Goal: Task Accomplishment & Management: Use online tool/utility

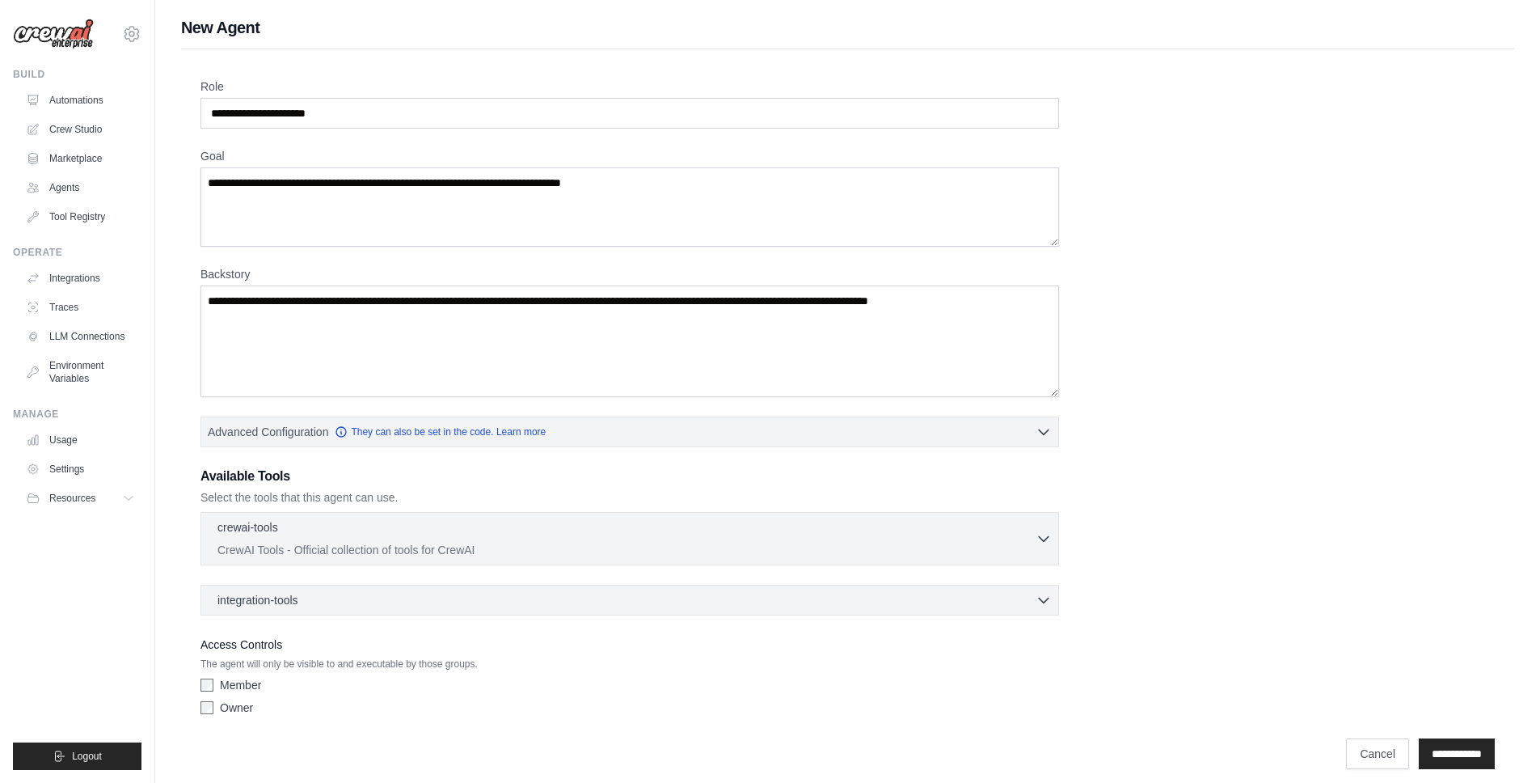
click at [72, 94] on link "Automations" at bounding box center [80, 100] width 122 height 26
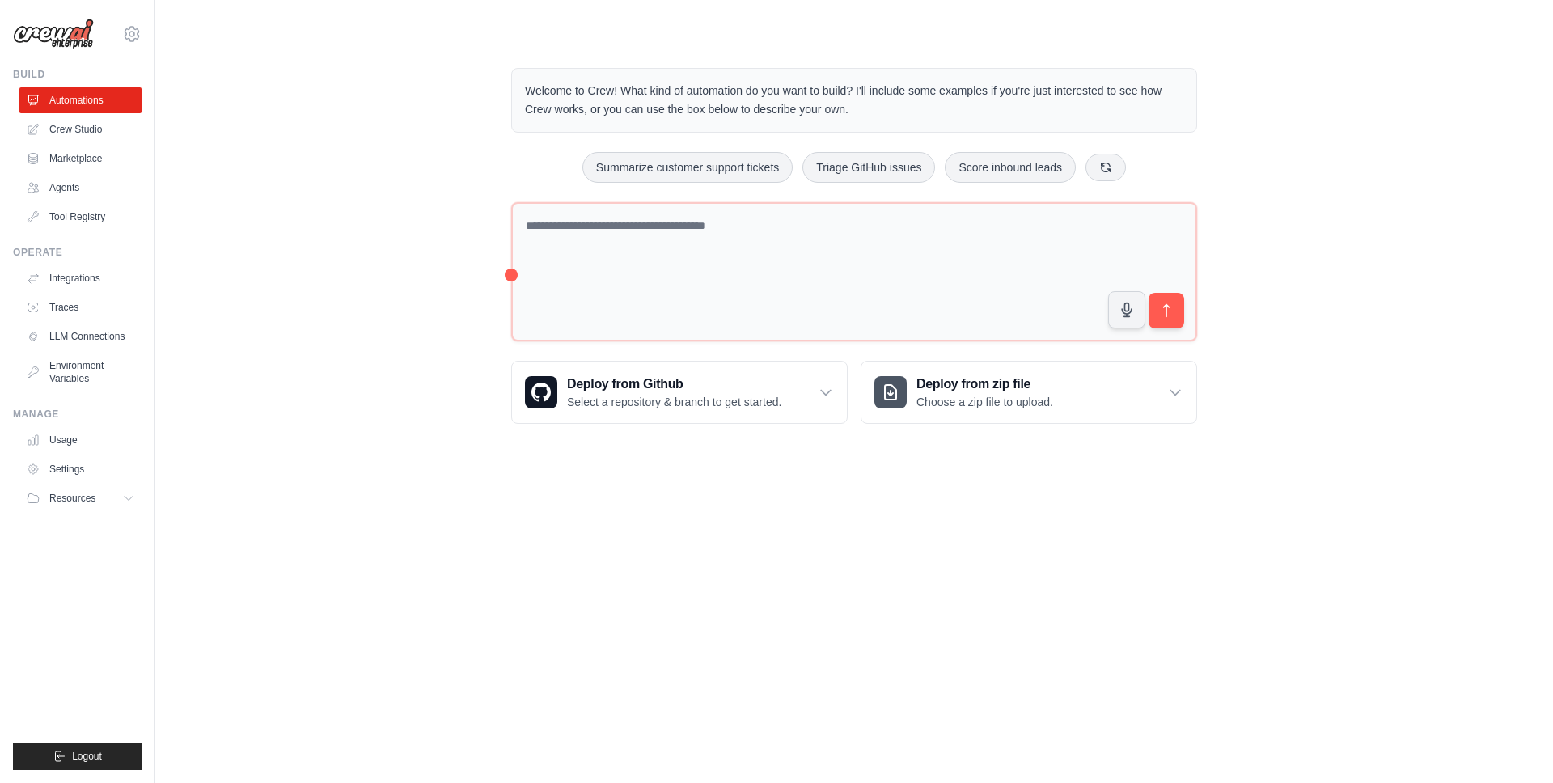
click at [509, 274] on div "Welcome to Crew! What kind of automation do you want to build? I'll include som…" at bounding box center [854, 246] width 725 height 408
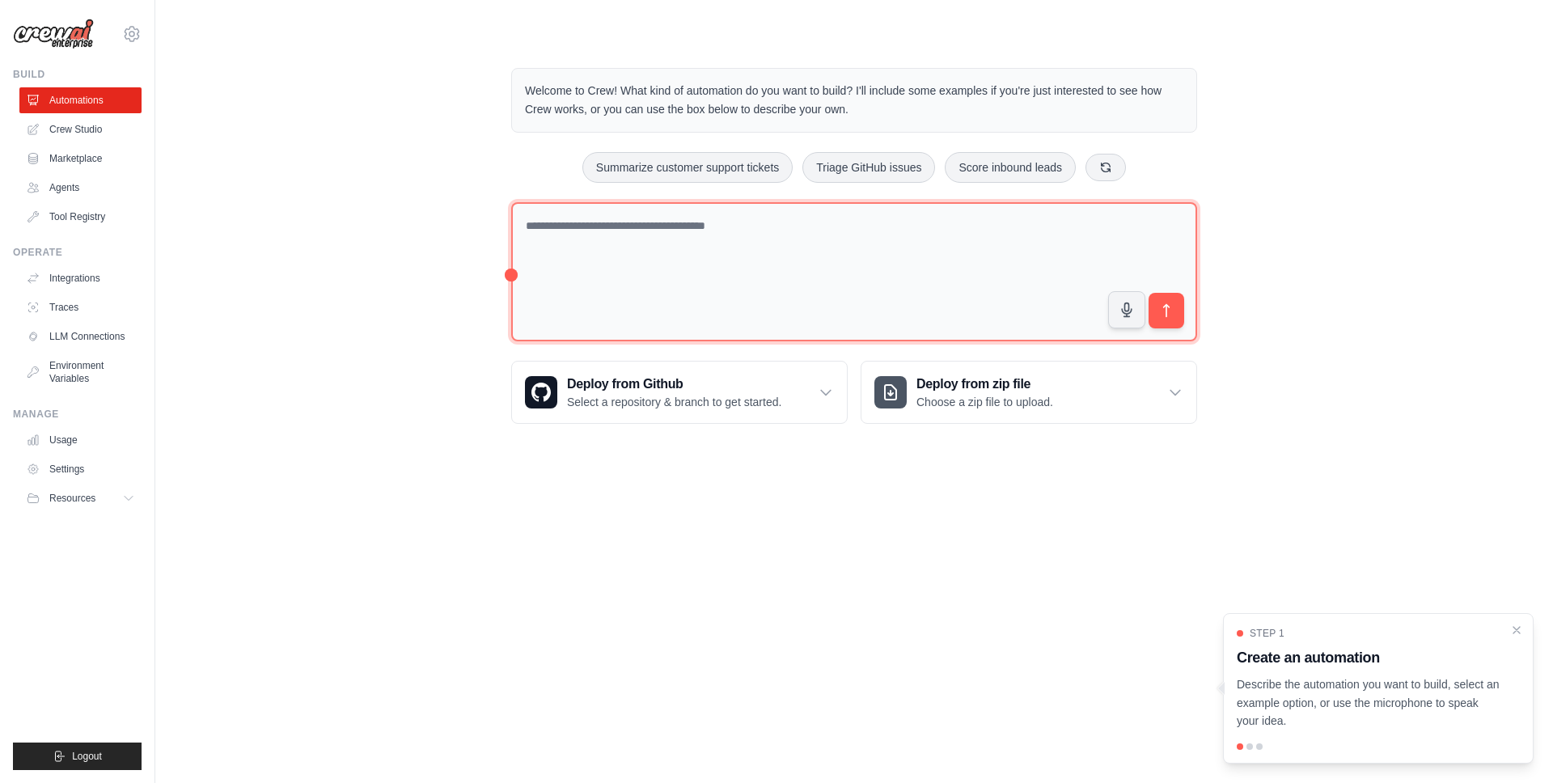
click at [513, 268] on textarea at bounding box center [854, 272] width 686 height 140
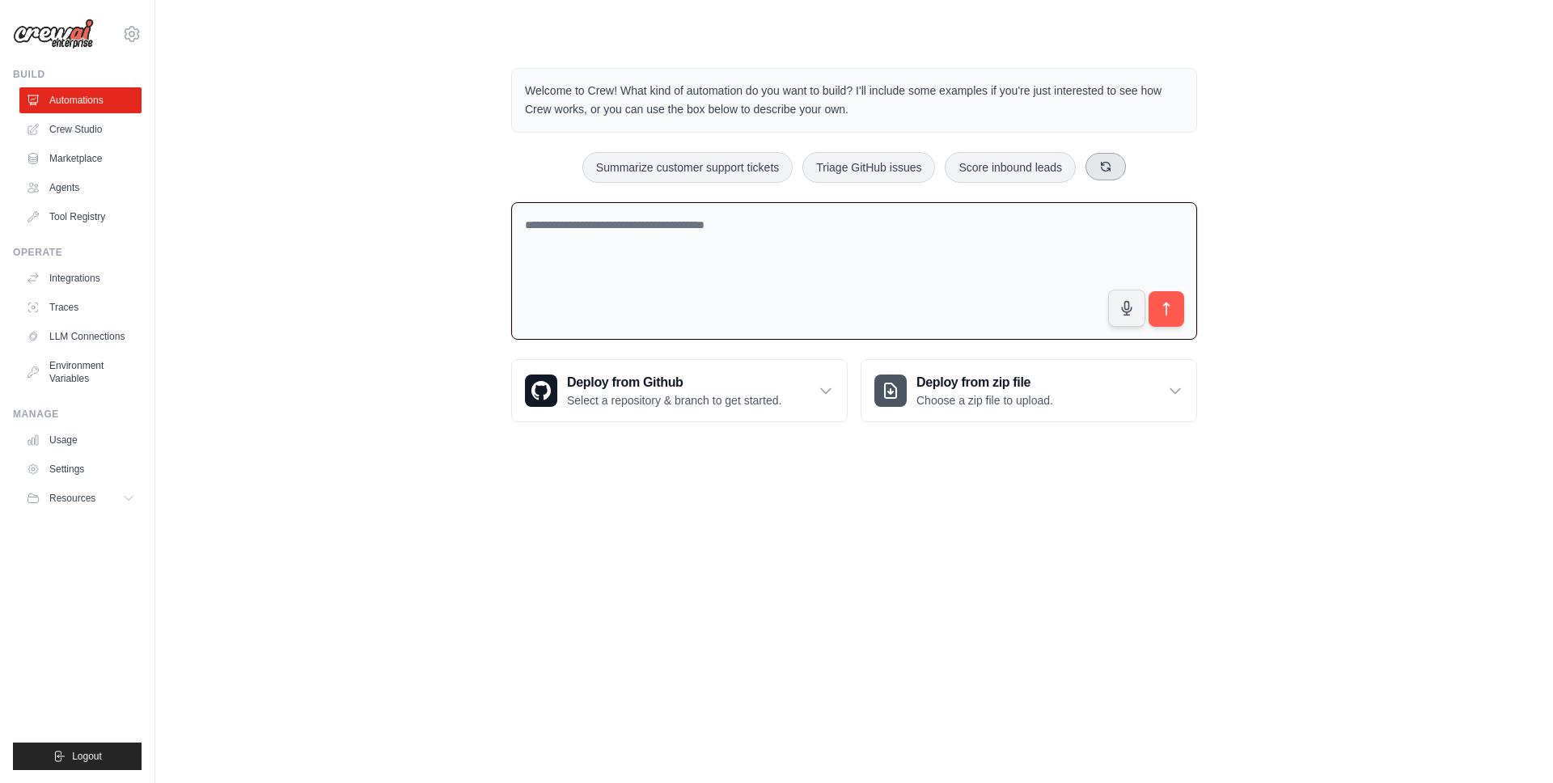
click at [1106, 175] on button at bounding box center [1105, 166] width 40 height 27
